Goal: Navigation & Orientation: Find specific page/section

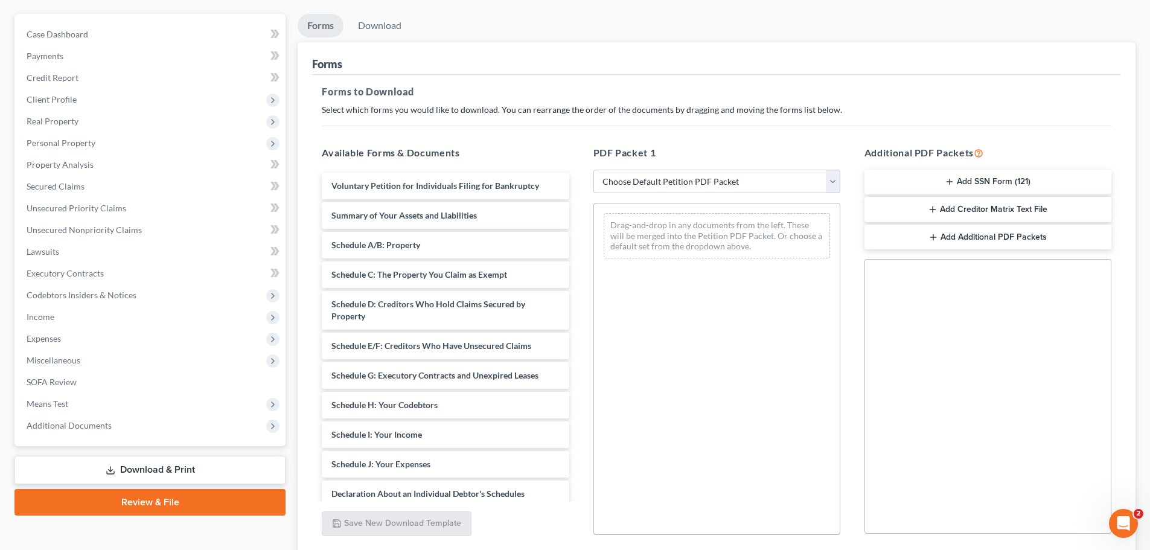
scroll to position [195, 0]
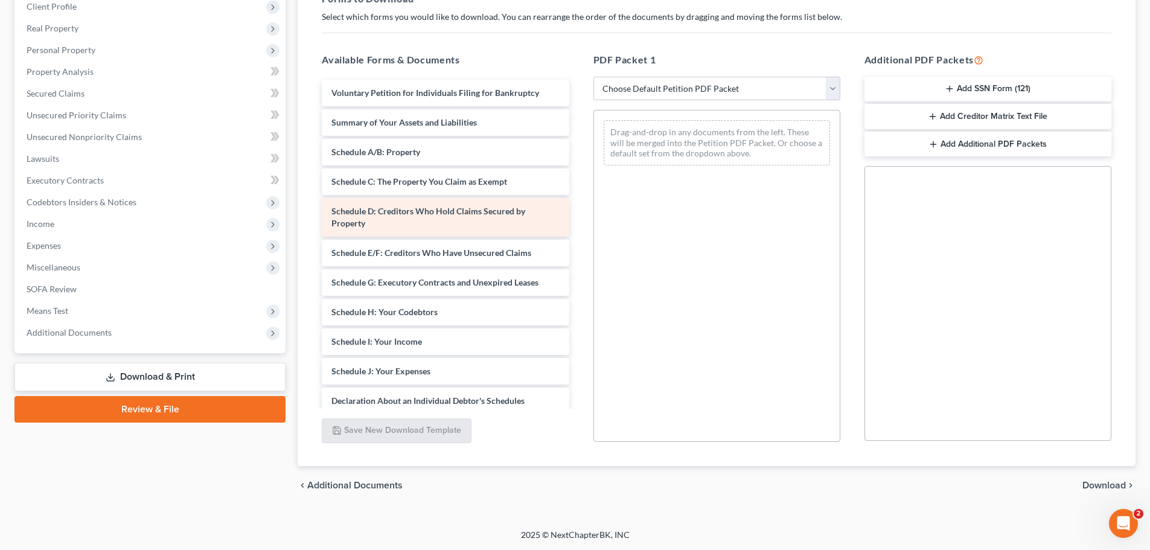
click at [350, 228] on div "Voluntary Petition for Individuals Filing for Bankruptcy Summary of Your Assets…" at bounding box center [445, 369] width 266 height 578
click at [358, 223] on span "Schedule D: Creditors Who Hold Claims Secured by Property" at bounding box center [428, 217] width 194 height 22
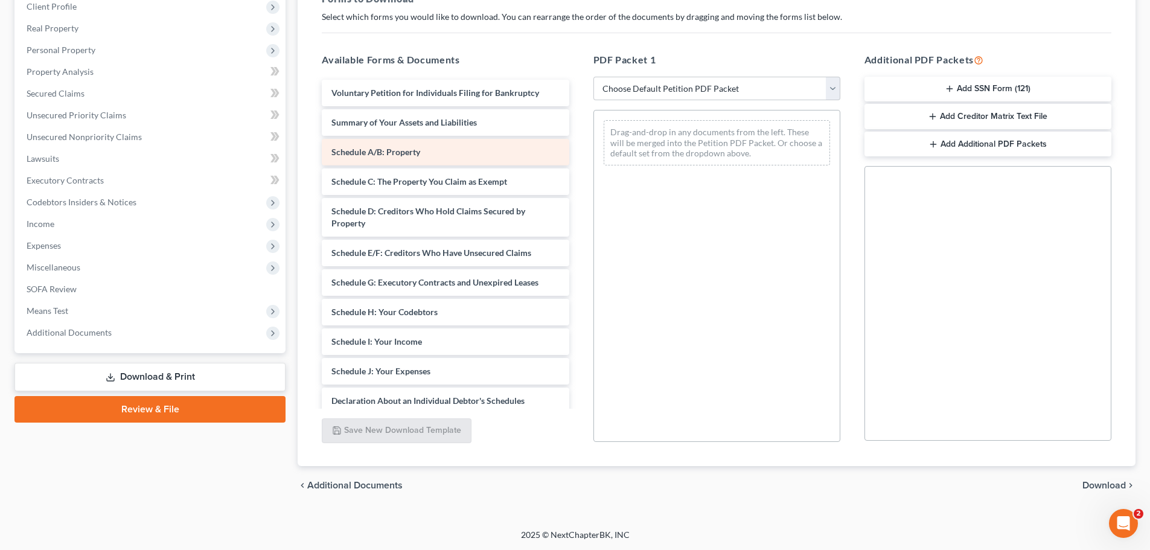
click at [377, 159] on div "Schedule A/B: Property" at bounding box center [445, 152] width 247 height 27
click at [139, 127] on link "Unsecured Nonpriority Claims" at bounding box center [151, 137] width 269 height 22
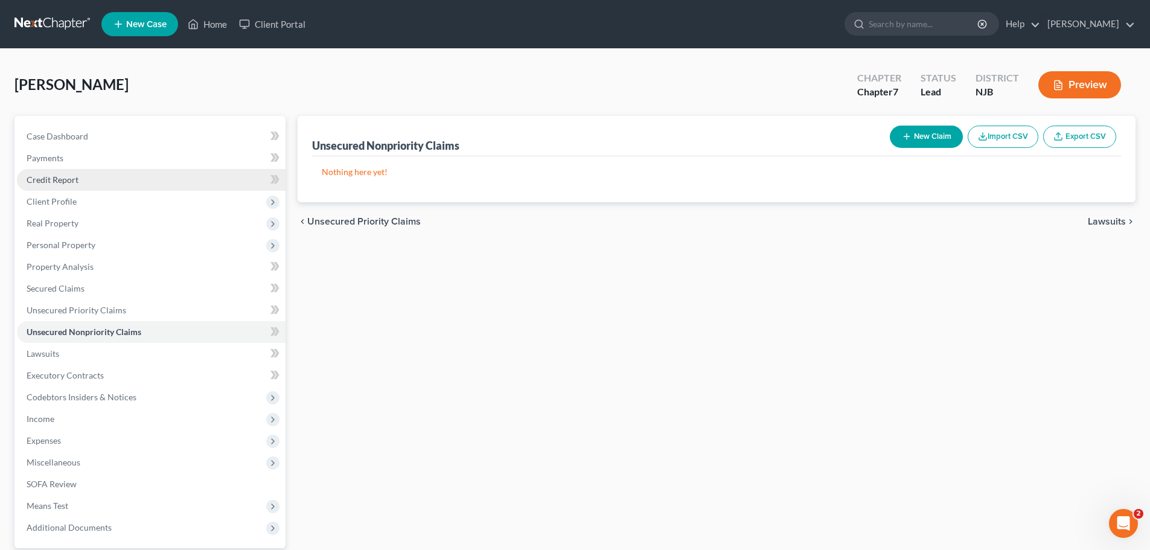
click at [145, 177] on link "Credit Report" at bounding box center [151, 180] width 269 height 22
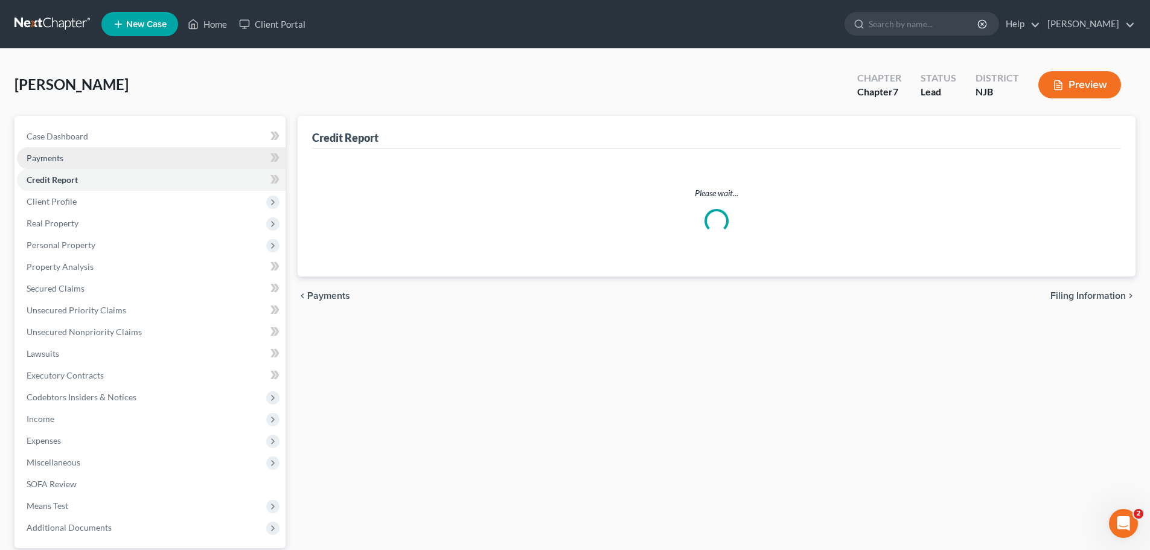
click at [152, 151] on link "Payments" at bounding box center [151, 158] width 269 height 22
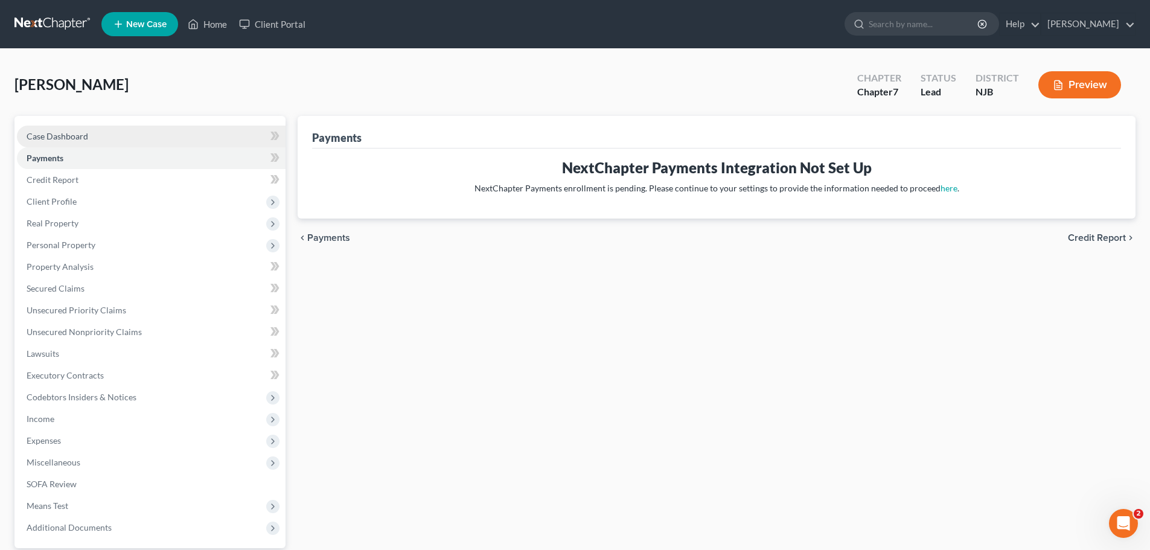
click at [159, 127] on link "Case Dashboard" at bounding box center [151, 137] width 269 height 22
